Goal: Information Seeking & Learning: Learn about a topic

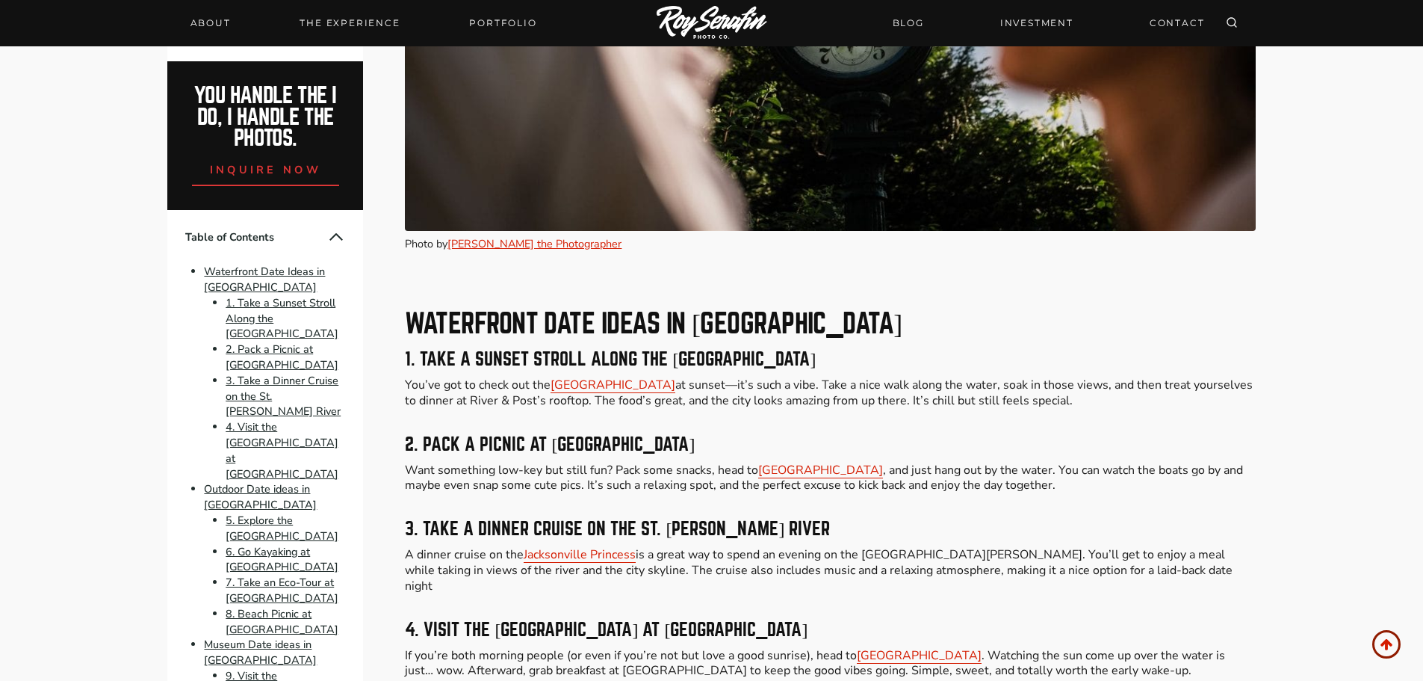
scroll to position [1345, 0]
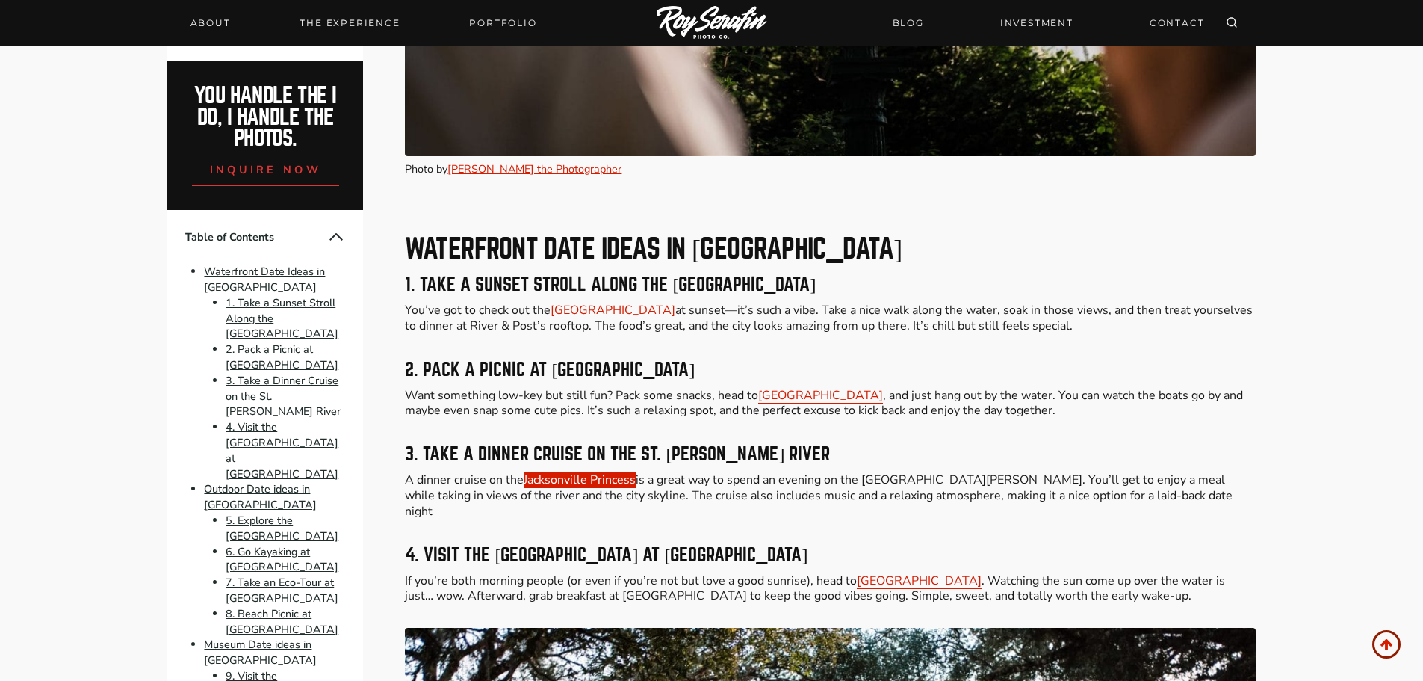
click at [577, 479] on link "Jacksonville Princess" at bounding box center [580, 479] width 112 height 16
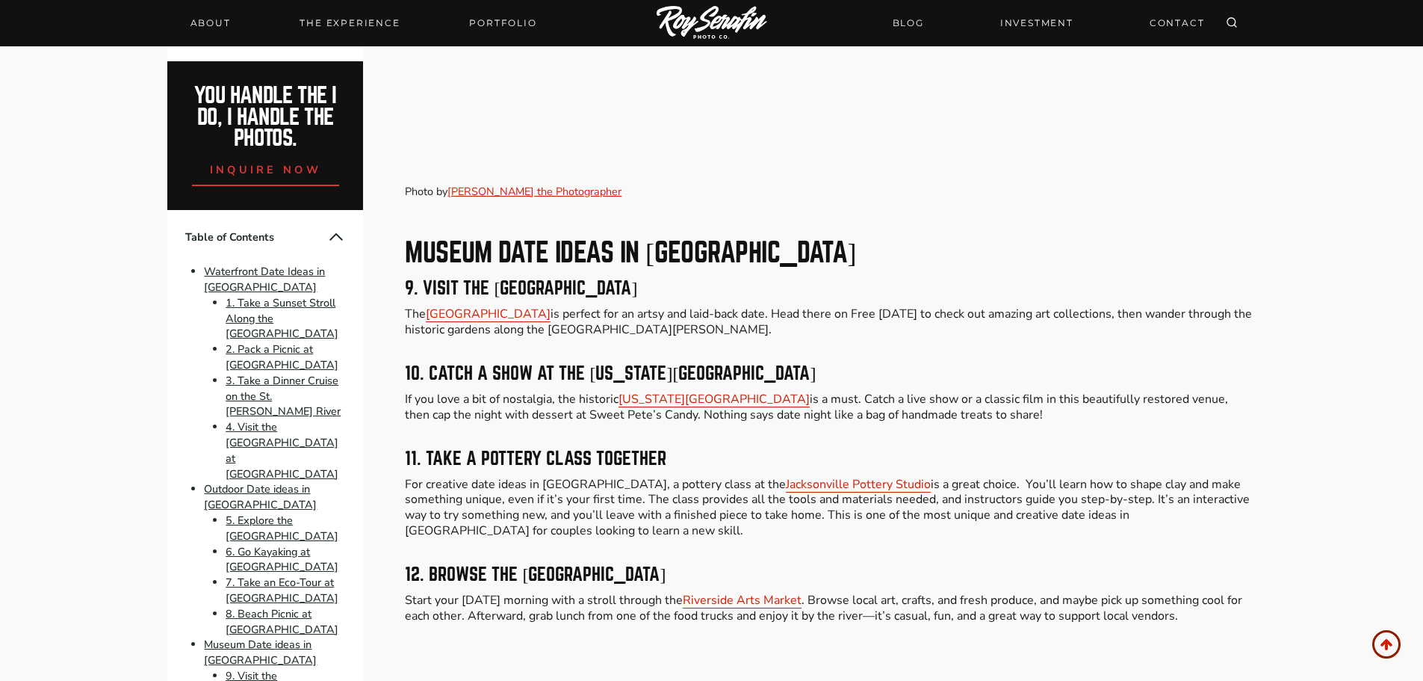
scroll to position [3586, 0]
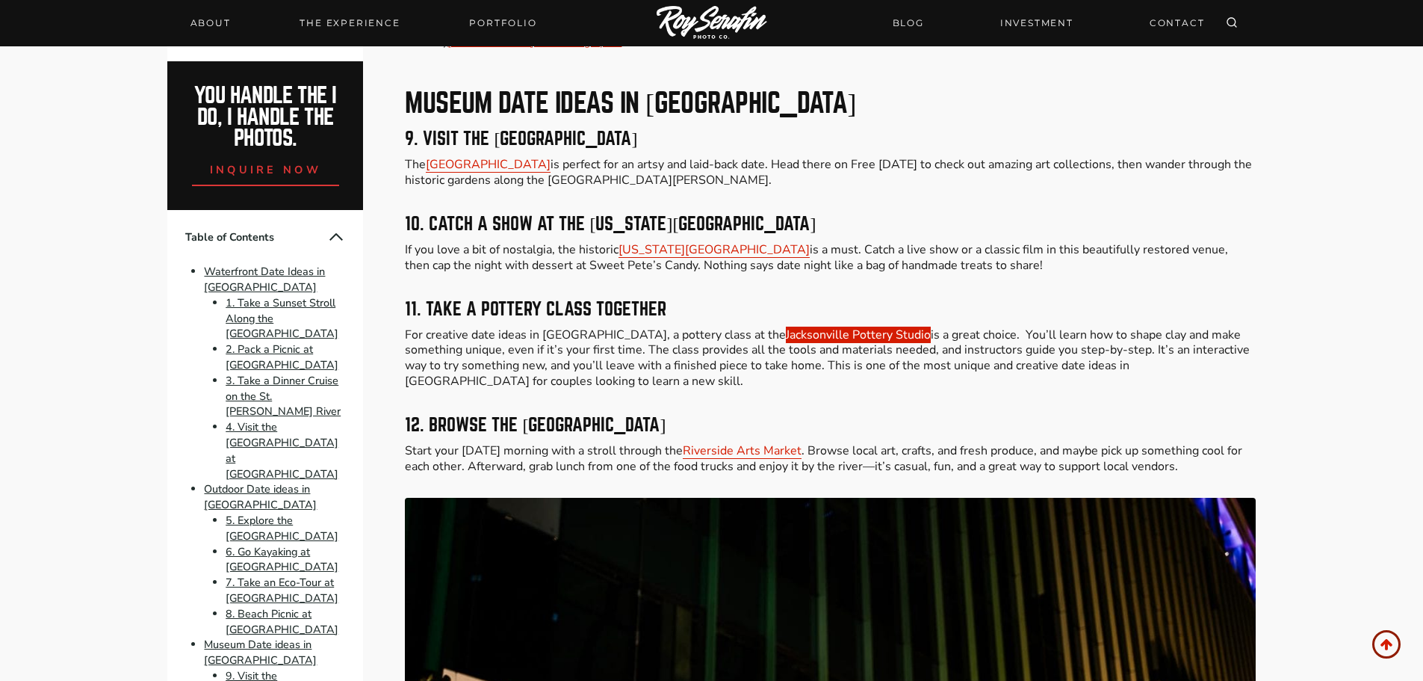
click at [786, 327] on link "Jacksonville Pottery Studio" at bounding box center [858, 335] width 145 height 16
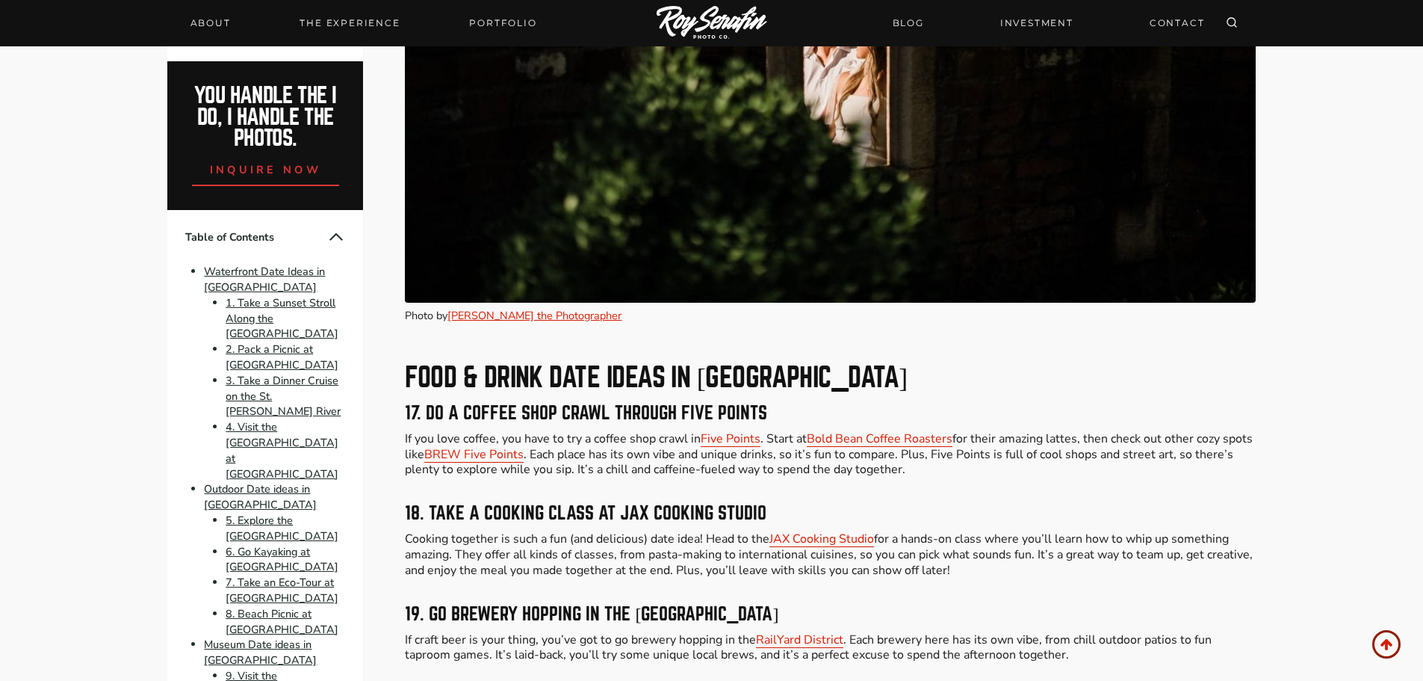
scroll to position [5529, 0]
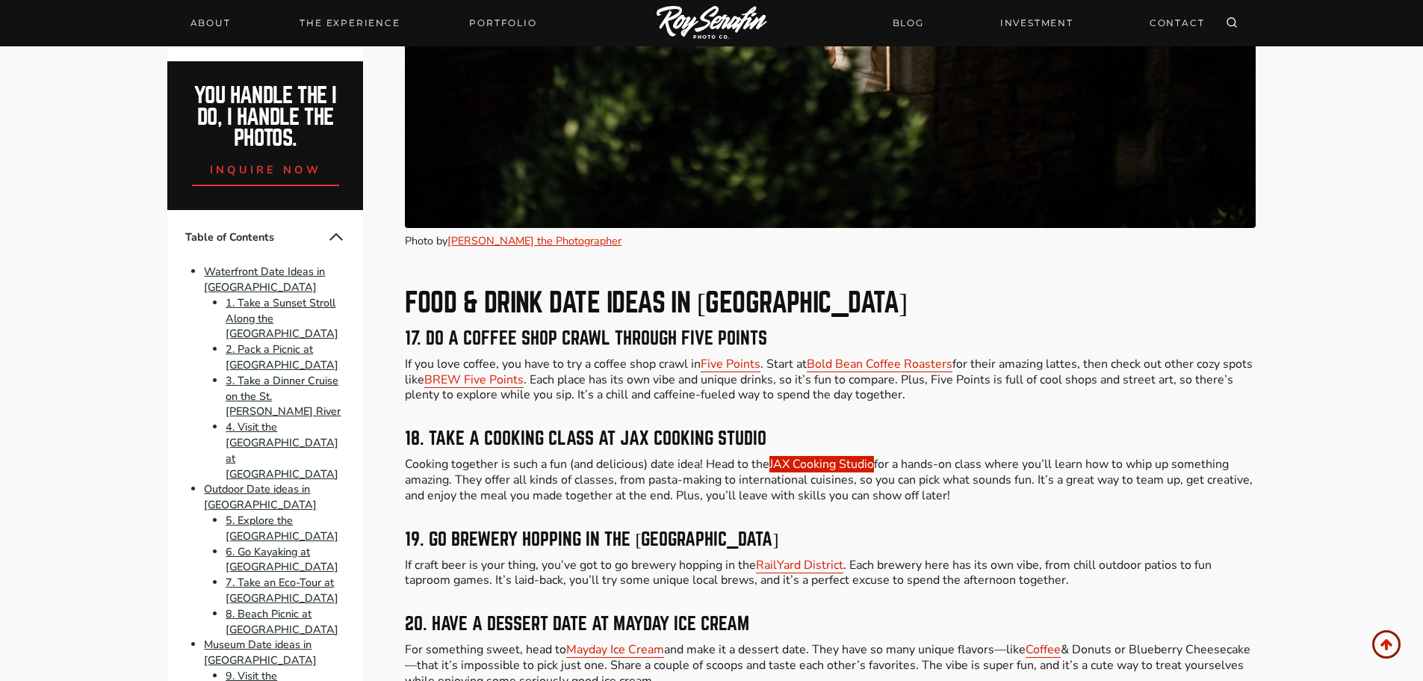
click at [787, 456] on link "JAX Cooking Studio" at bounding box center [822, 464] width 105 height 16
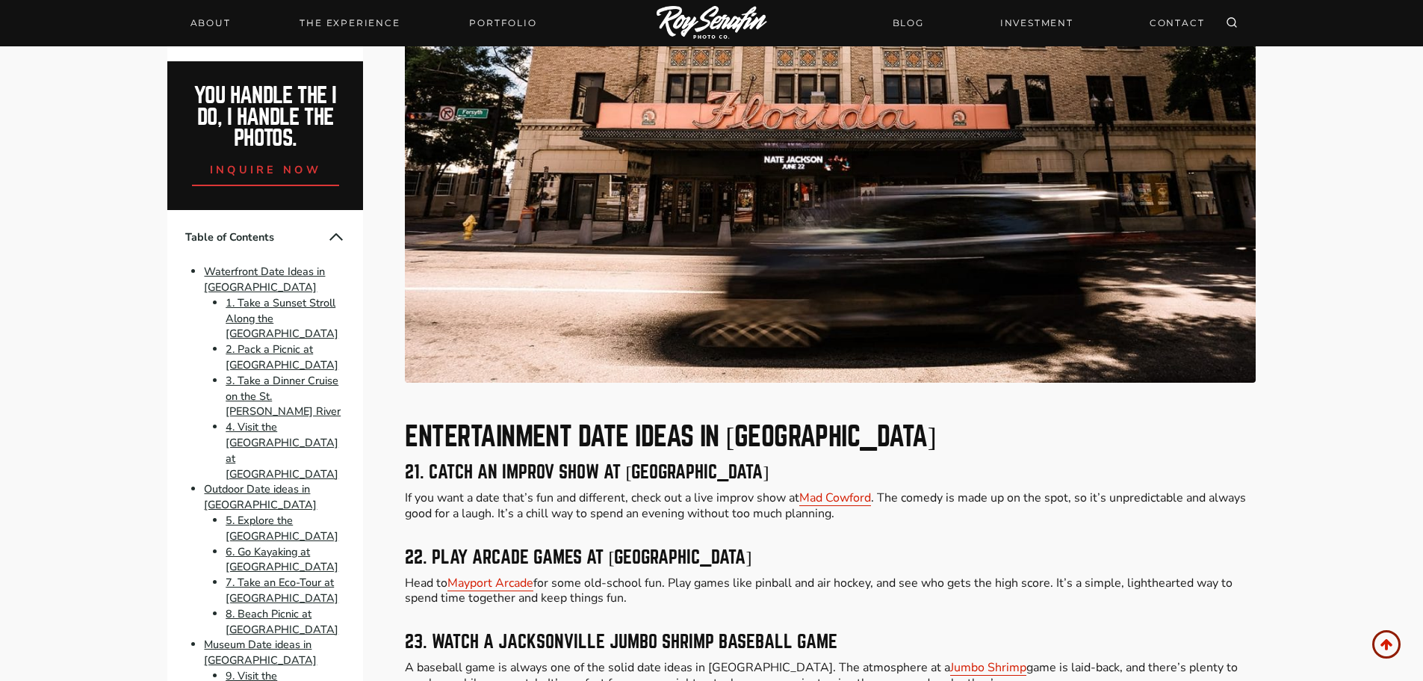
scroll to position [6500, 0]
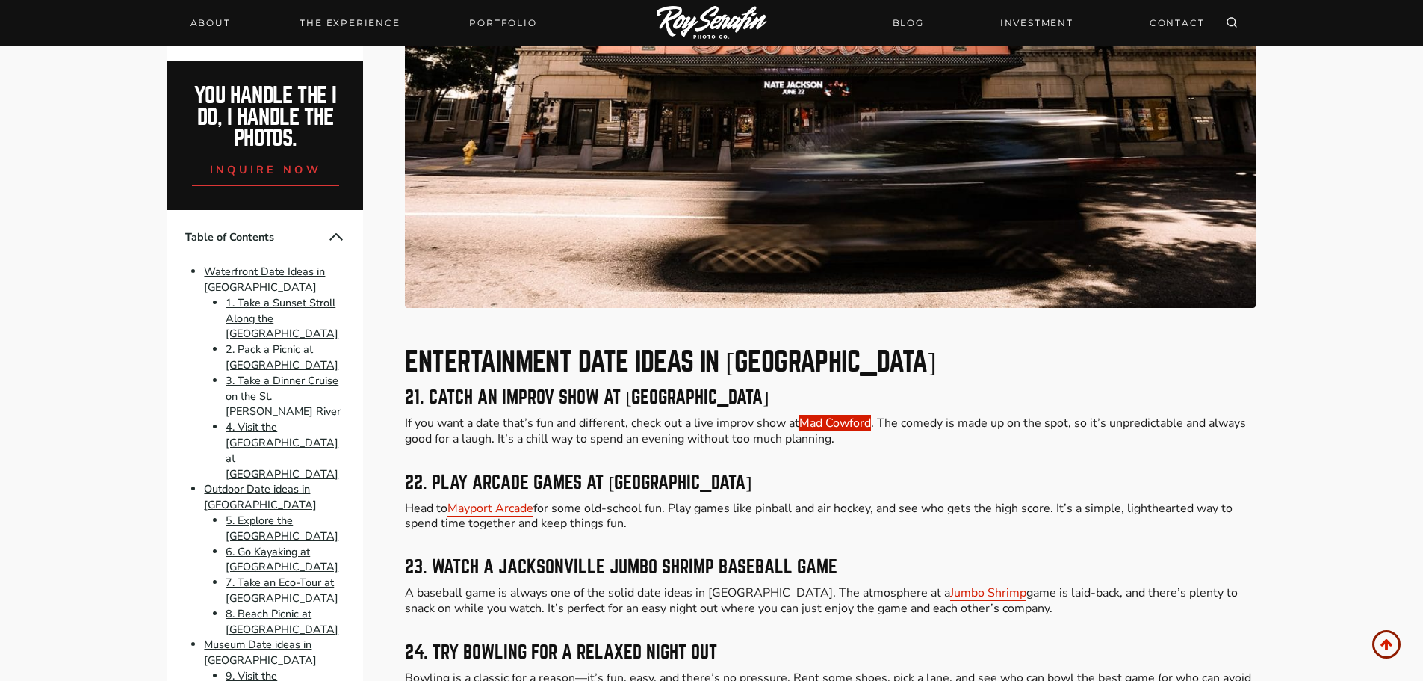
click at [838, 415] on link "Mad Cowford" at bounding box center [835, 423] width 72 height 16
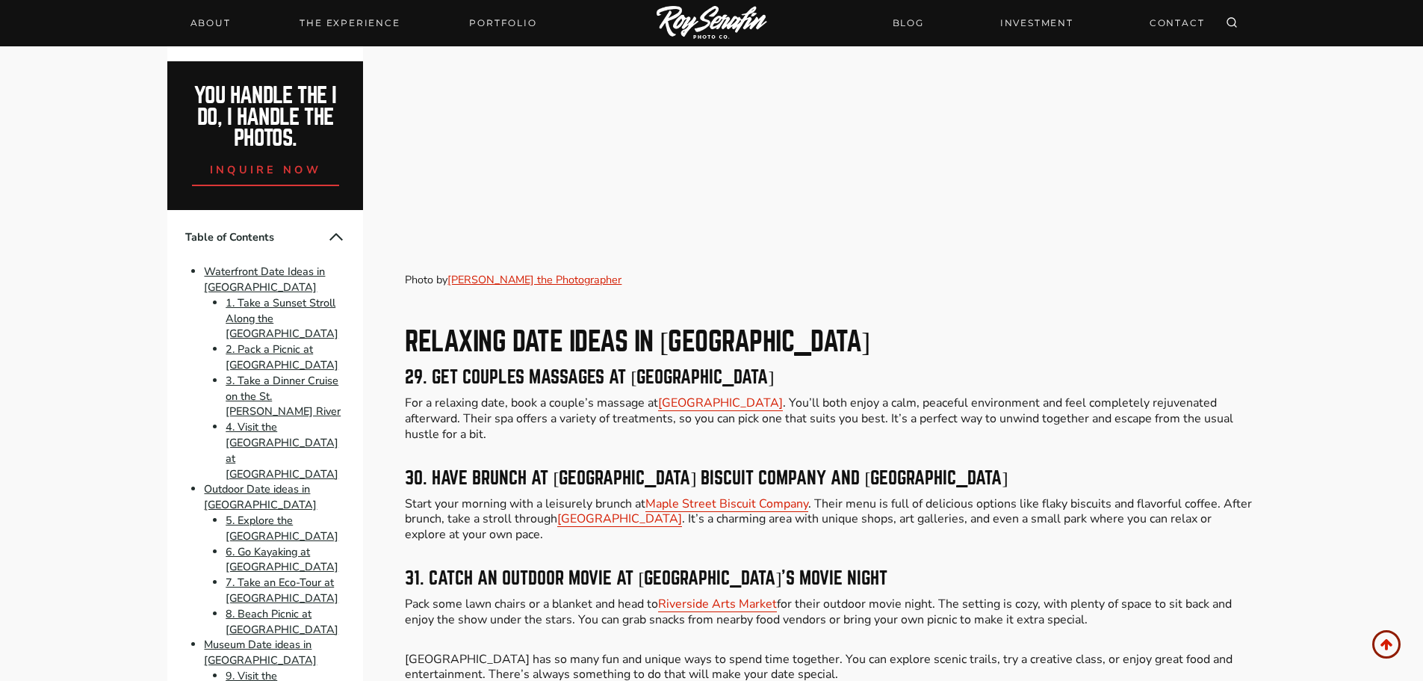
scroll to position [8667, 0]
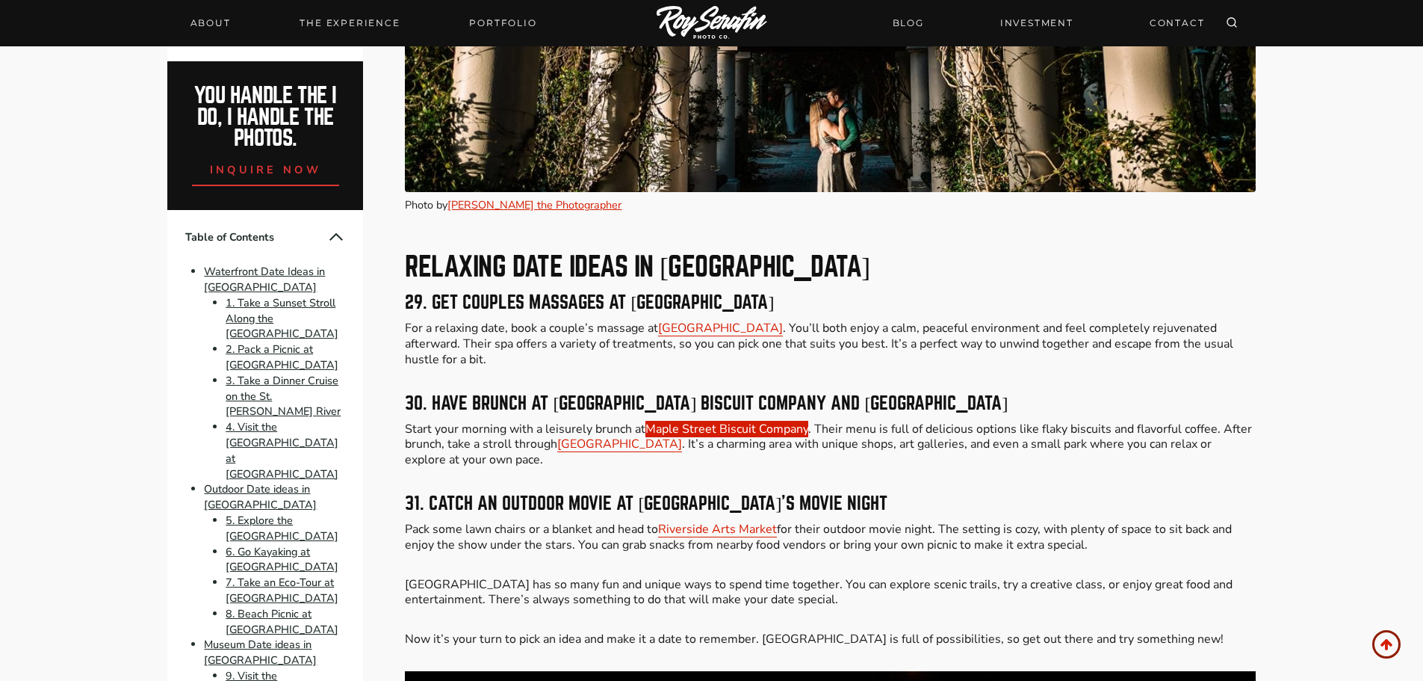
click at [755, 421] on link "Maple Street Biscuit Company" at bounding box center [727, 429] width 163 height 16
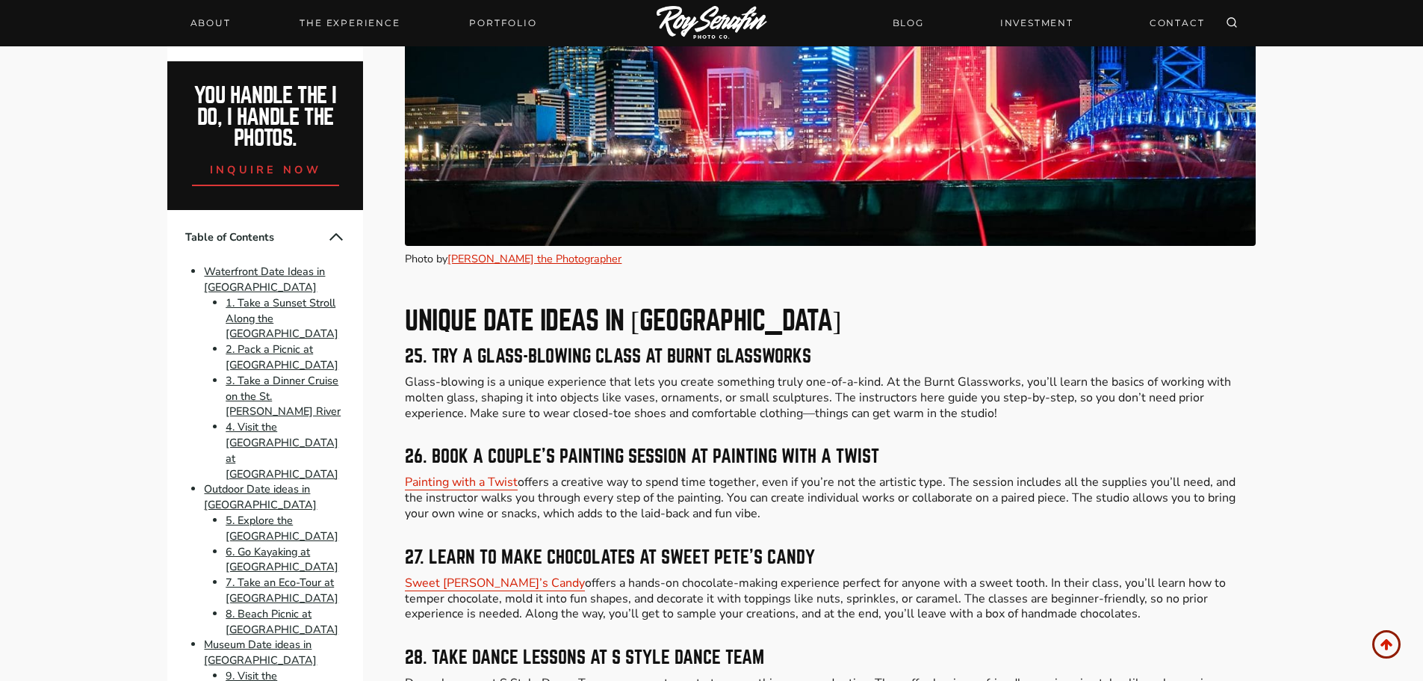
scroll to position [7173, 0]
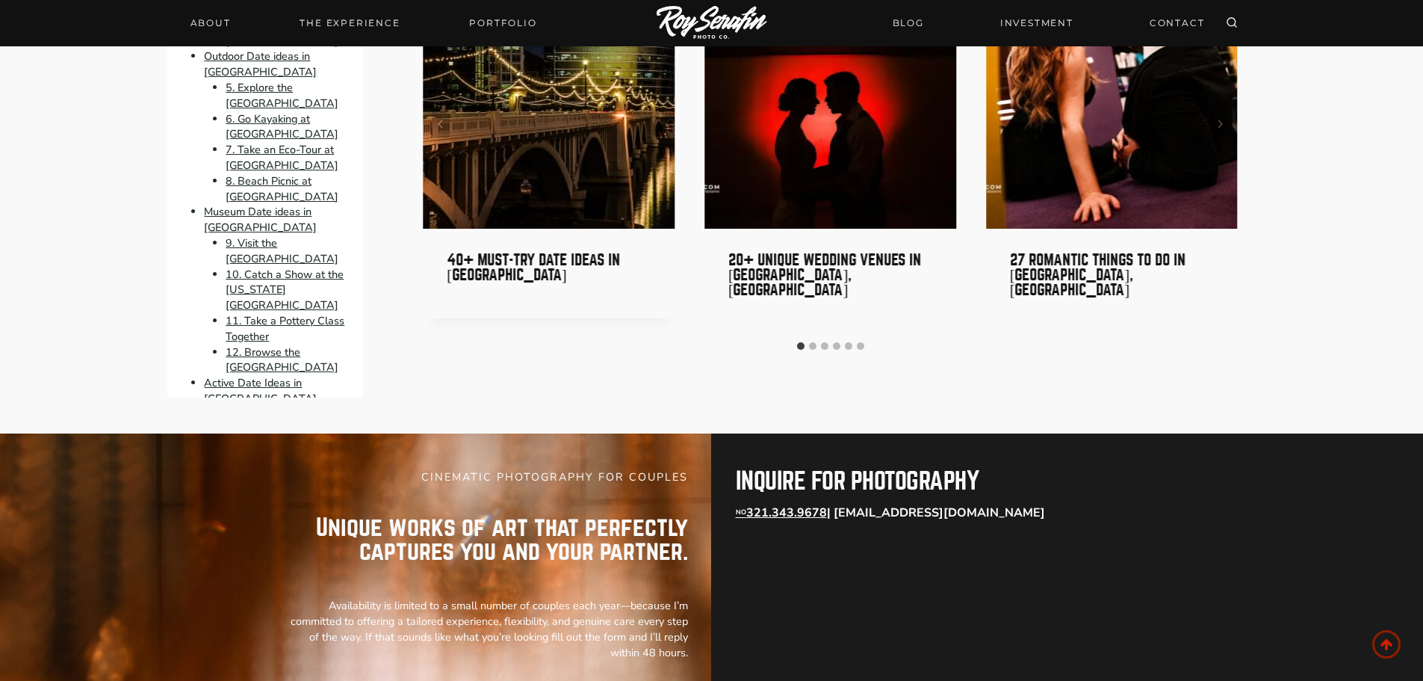
scroll to position [10684, 0]
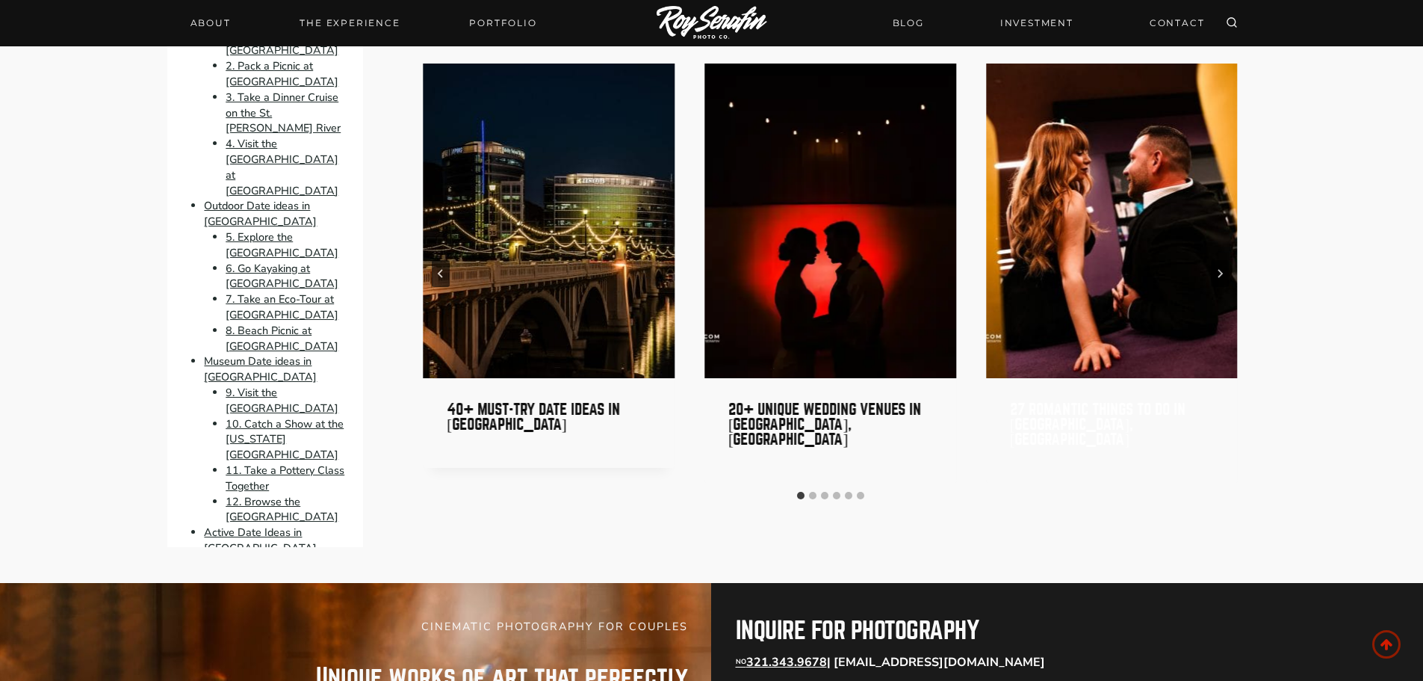
drag, startPoint x: 1077, startPoint y: 394, endPoint x: 1115, endPoint y: 395, distance: 38.1
click at [1077, 401] on link "27 Romantic Things to Do in [GEOGRAPHIC_DATA], [GEOGRAPHIC_DATA]" at bounding box center [1098, 424] width 176 height 46
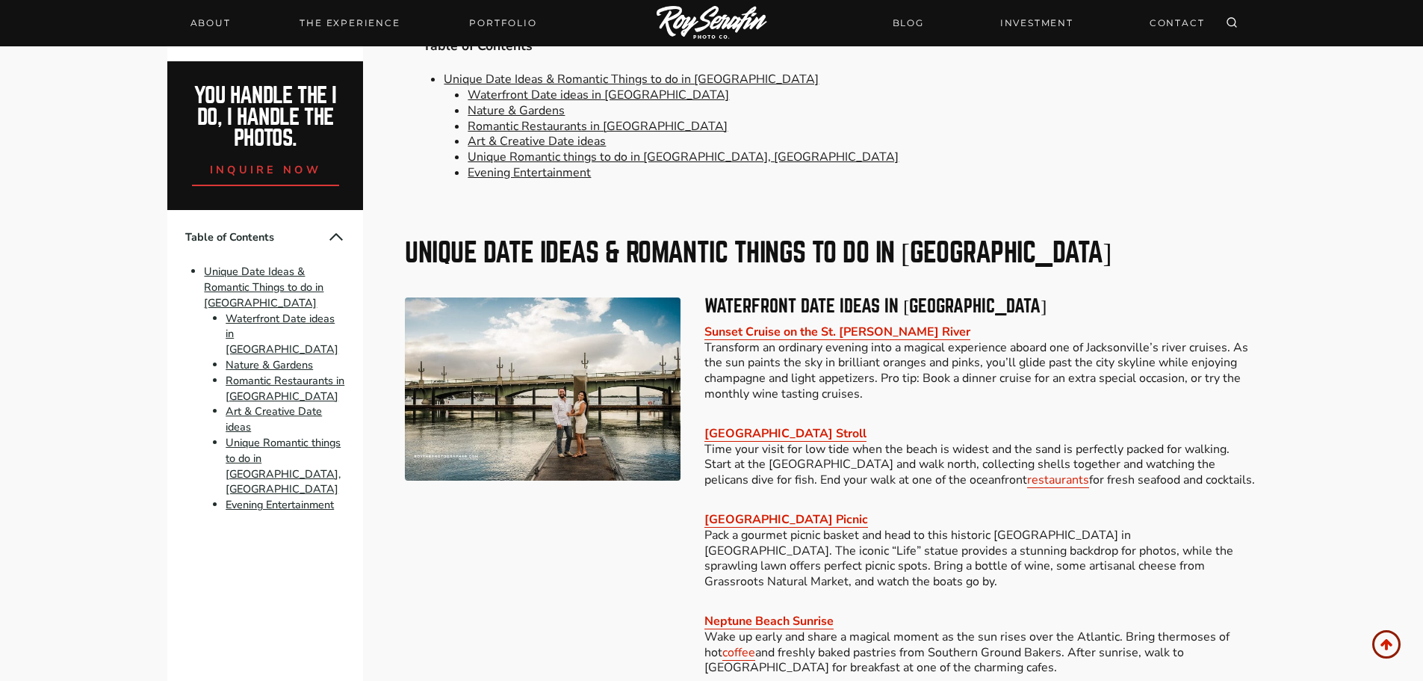
scroll to position [971, 0]
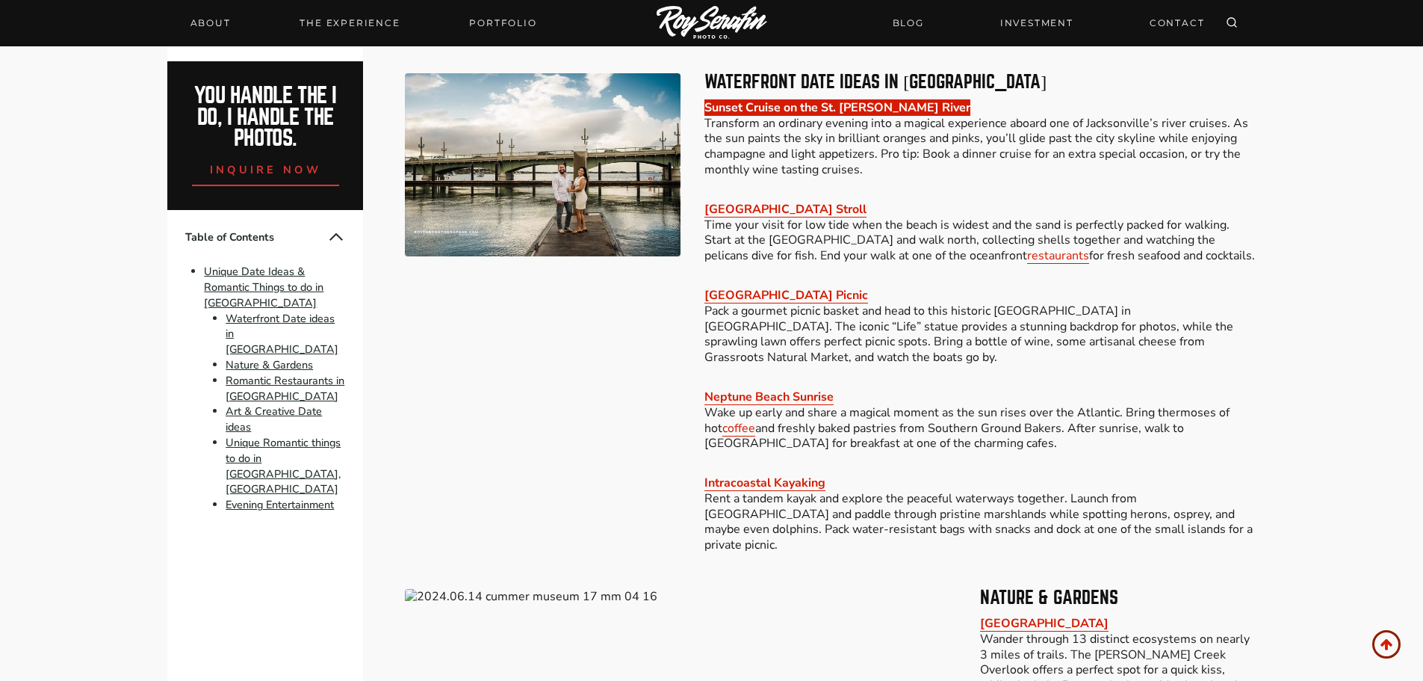
click at [815, 99] on link "Sunset Cruise on the St. [PERSON_NAME] River" at bounding box center [838, 107] width 266 height 16
